Goal: Find specific page/section

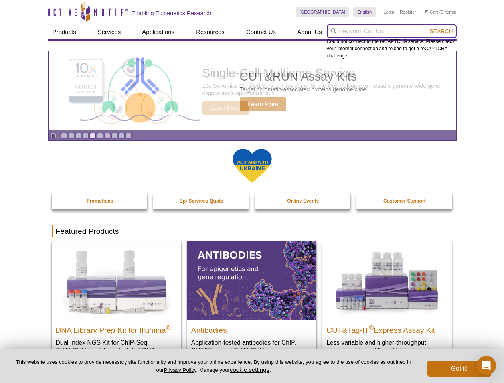
click at [391, 31] on input "search" at bounding box center [392, 31] width 130 height 14
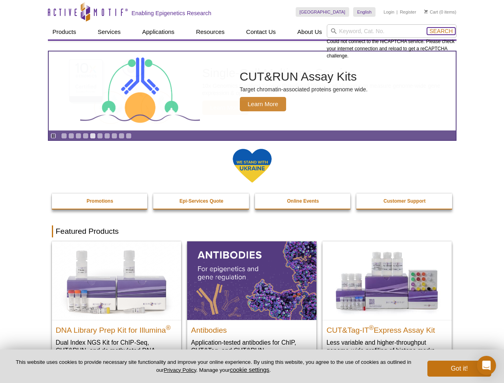
click at [441, 31] on span "Search" at bounding box center [440, 31] width 23 height 6
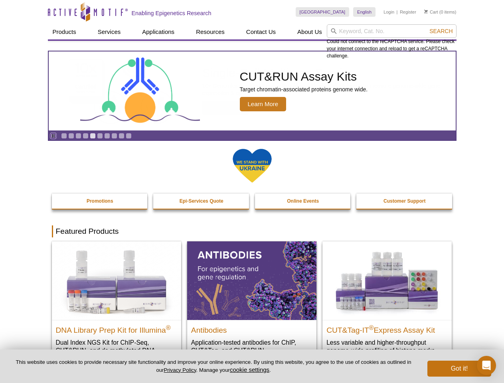
click at [53, 136] on icon "Pause" at bounding box center [53, 135] width 5 height 5
click at [64, 136] on link "Go to slide 1" at bounding box center [64, 136] width 6 height 6
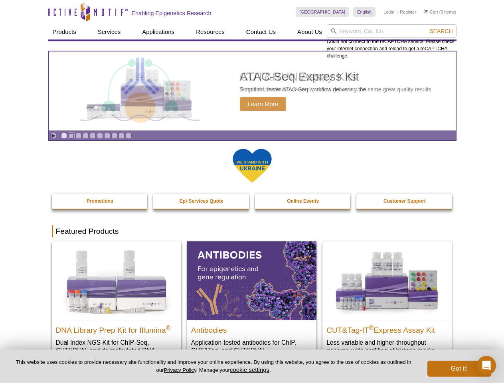
click at [71, 136] on link "Go to slide 2" at bounding box center [71, 136] width 6 height 6
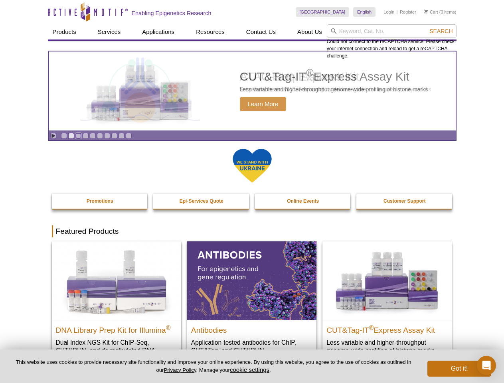
click at [78, 136] on link "Go to slide 3" at bounding box center [78, 136] width 6 height 6
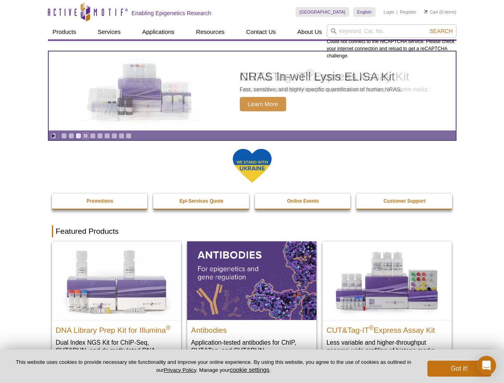
click at [85, 136] on link "Go to slide 4" at bounding box center [86, 136] width 6 height 6
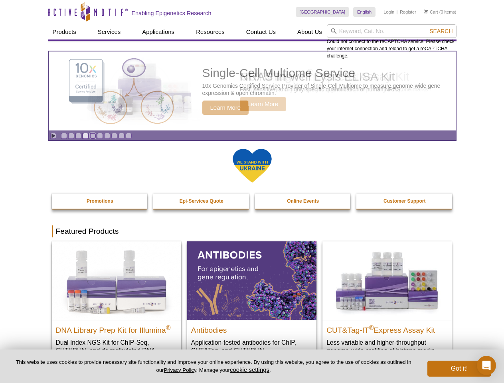
click at [93, 136] on link "Go to slide 5" at bounding box center [93, 136] width 6 height 6
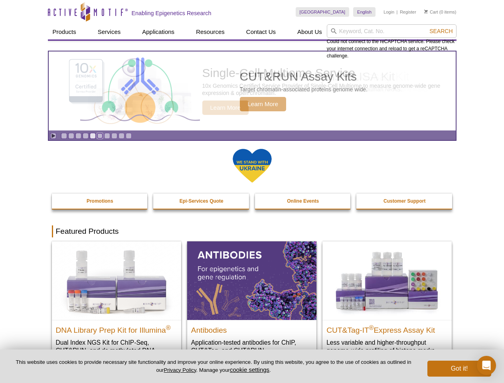
click at [100, 136] on link "Go to slide 6" at bounding box center [100, 136] width 6 height 6
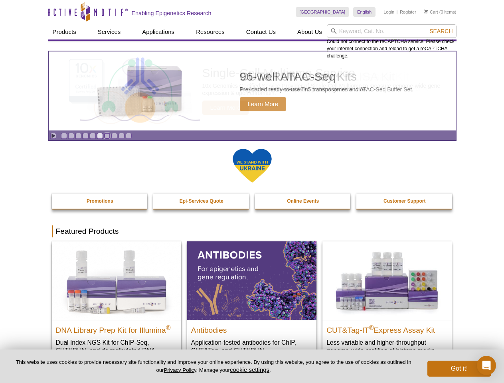
click at [107, 136] on link "Go to slide 7" at bounding box center [107, 136] width 6 height 6
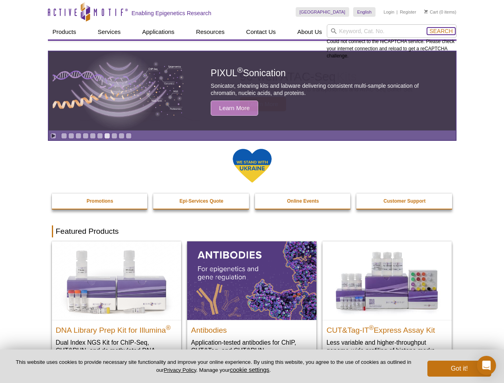
click at [441, 31] on span "Search" at bounding box center [440, 31] width 23 height 6
